Goal: Task Accomplishment & Management: Manage account settings

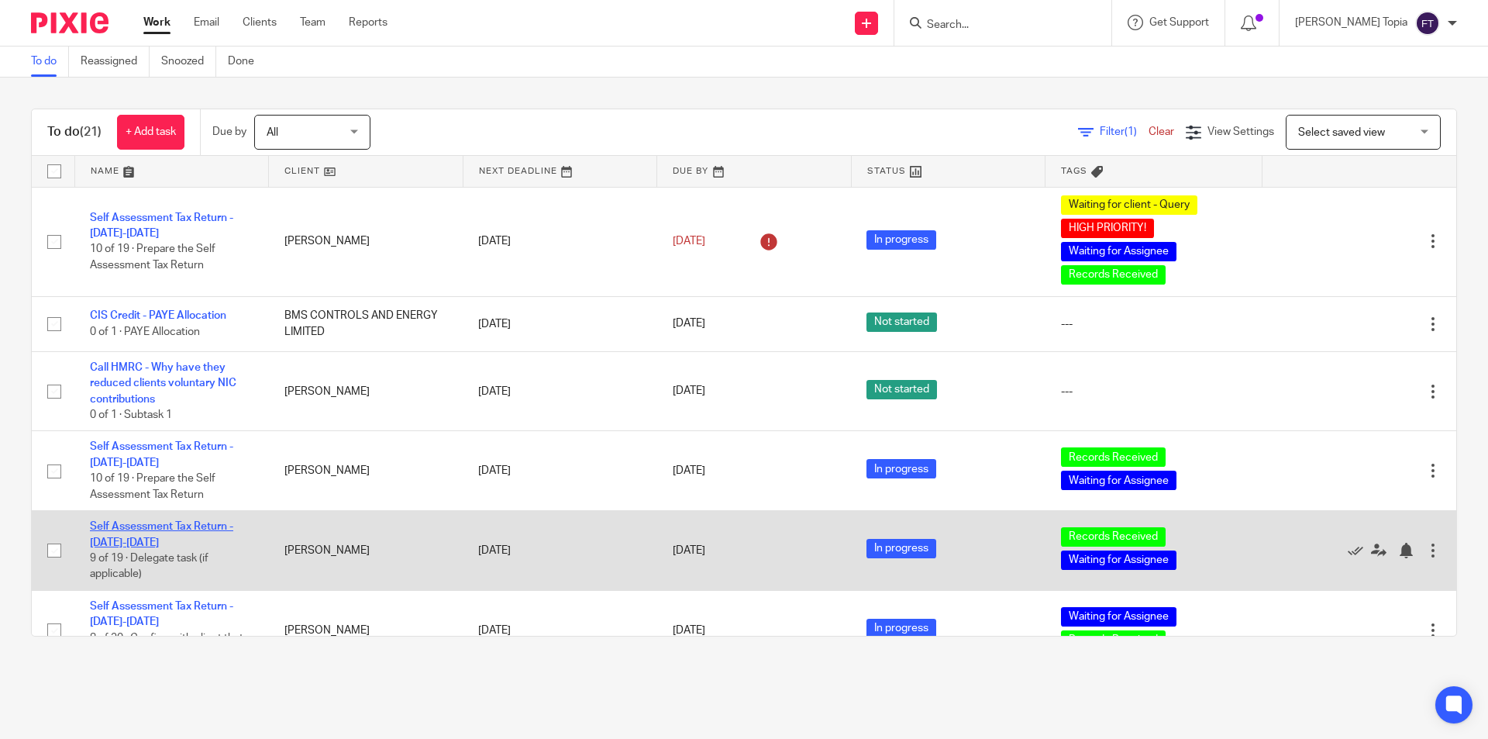
click at [193, 530] on link "Self Assessment Tax Return - [DATE]-[DATE]" at bounding box center [161, 534] width 143 height 26
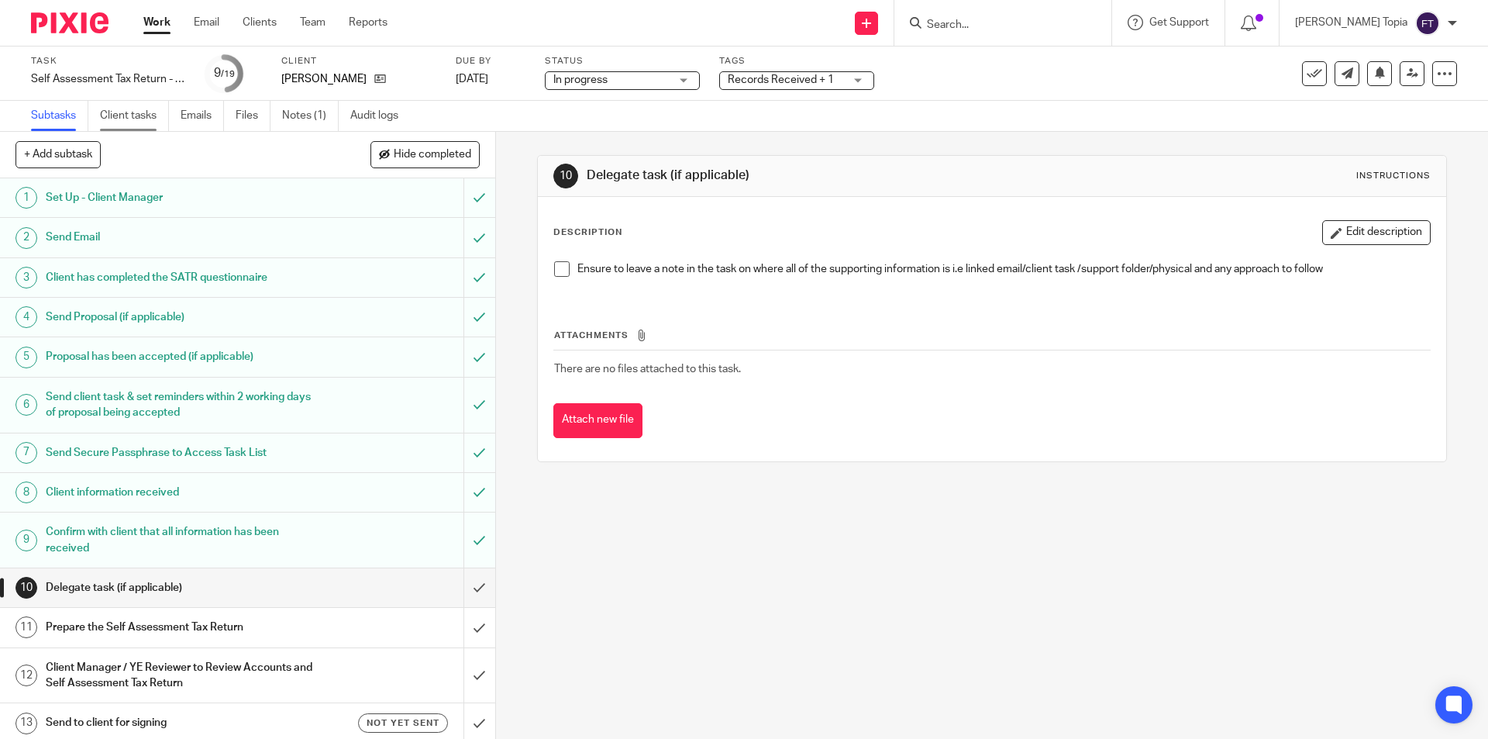
click at [123, 122] on link "Client tasks" at bounding box center [134, 116] width 69 height 30
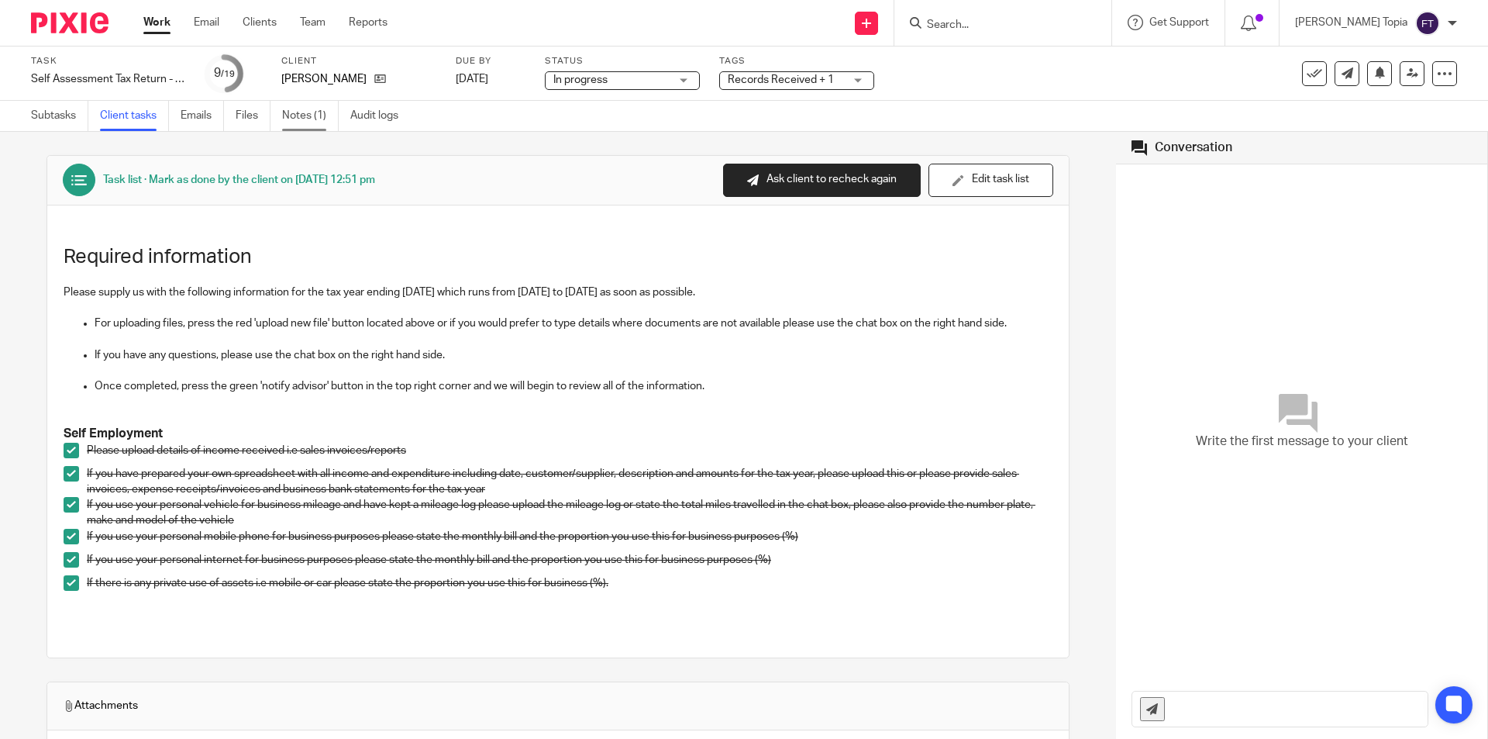
click at [302, 115] on link "Notes (1)" at bounding box center [310, 116] width 57 height 30
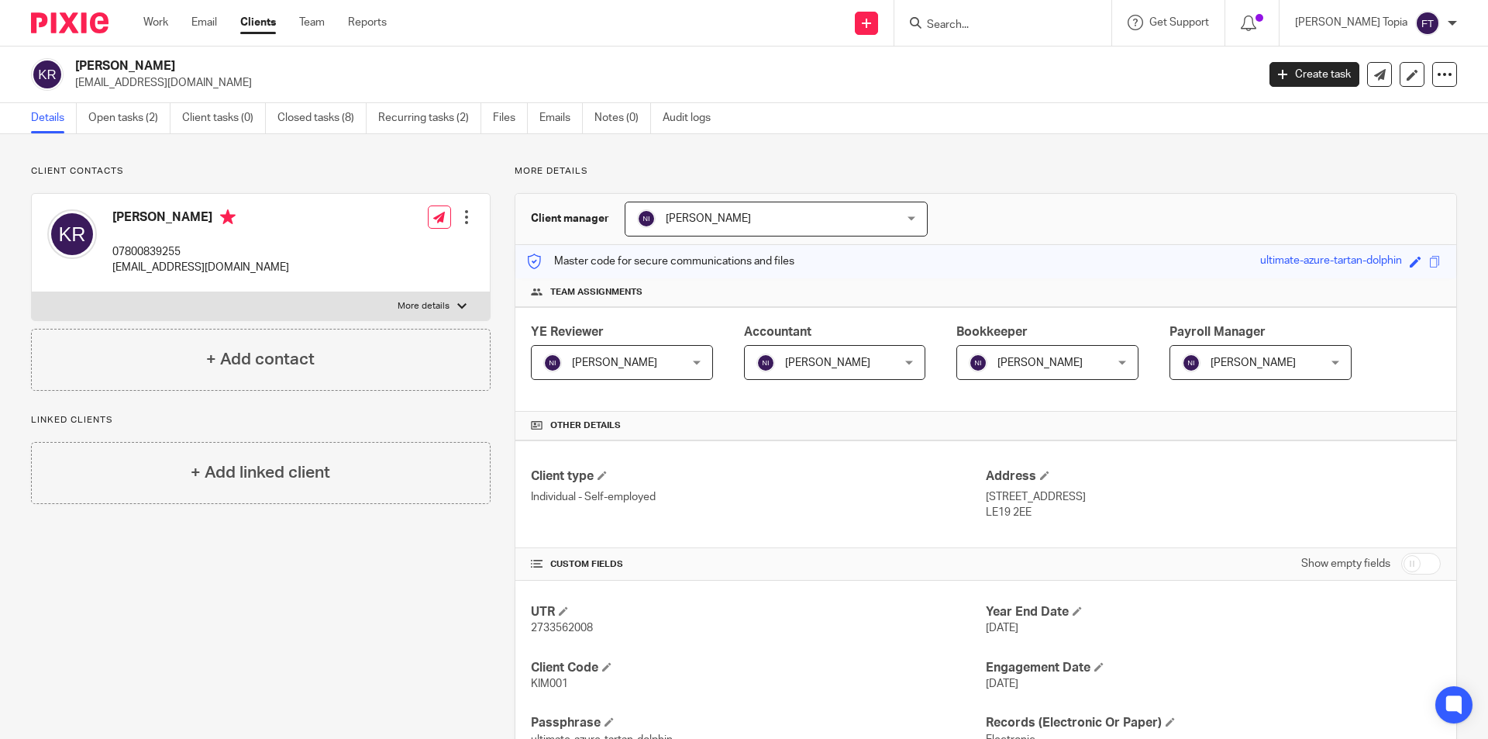
click at [460, 303] on div at bounding box center [461, 306] width 9 height 9
click at [32, 292] on input "More details" at bounding box center [31, 291] width 1 height 1
checkbox input "true"
